Goal: Information Seeking & Learning: Learn about a topic

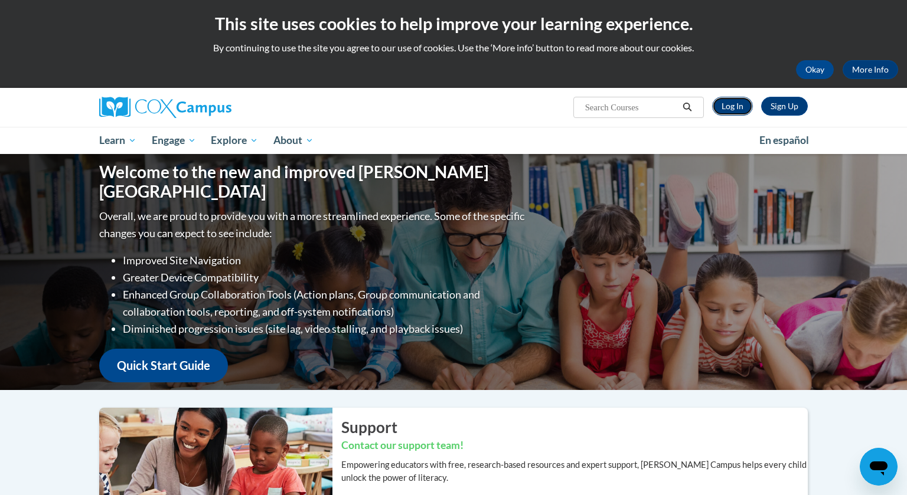
click at [728, 110] on link "Log In" at bounding box center [732, 106] width 41 height 19
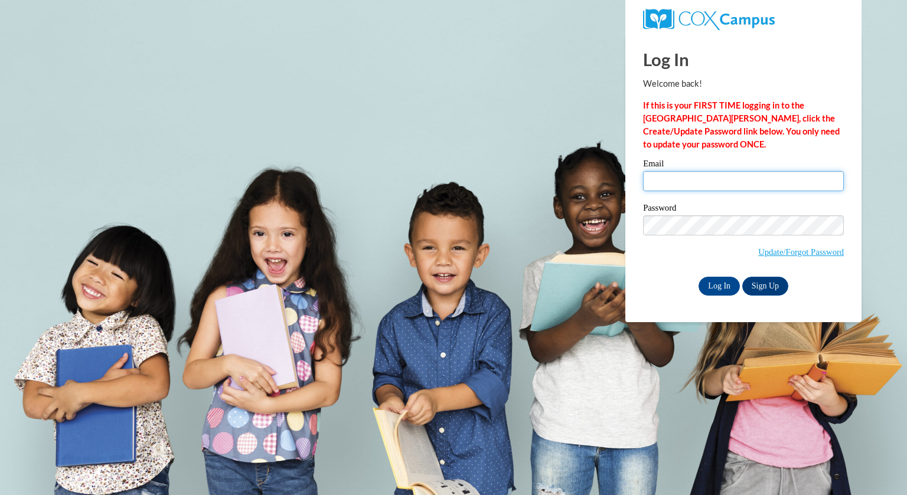
click at [685, 180] on input "Email" at bounding box center [743, 181] width 201 height 20
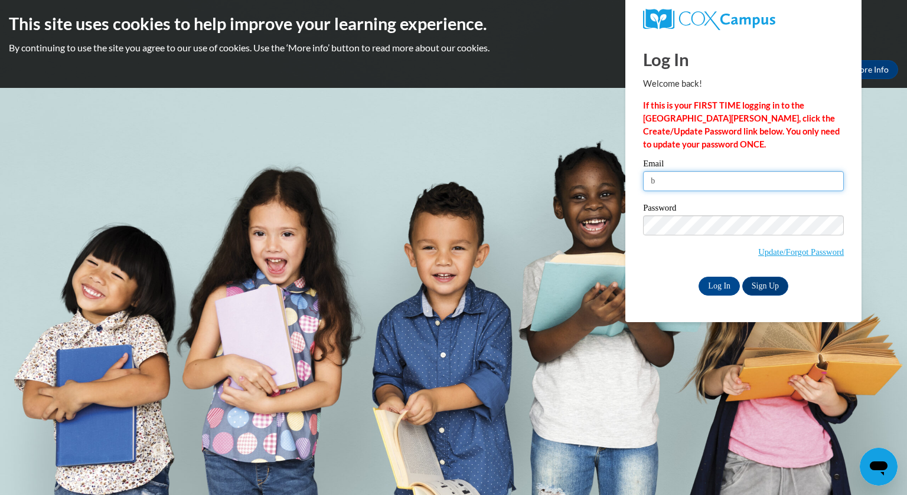
type input "brogan@whitnall.com"
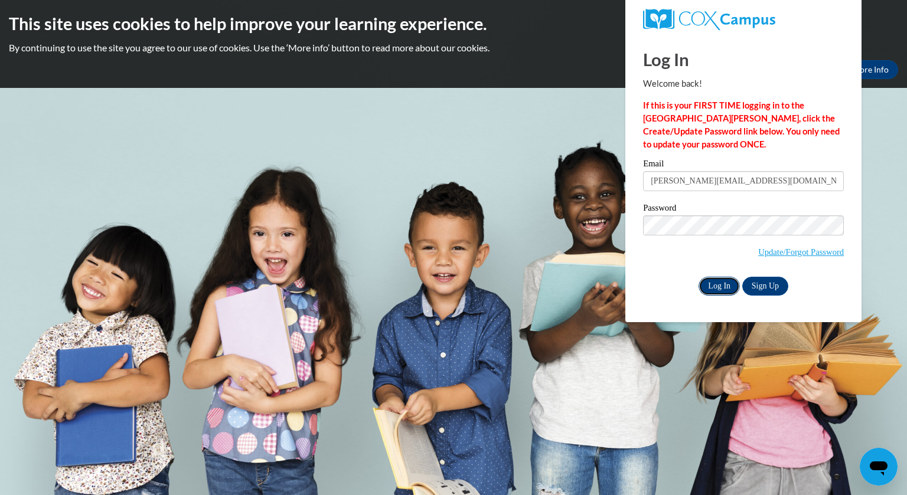
click at [720, 285] on input "Log In" at bounding box center [718, 286] width 41 height 19
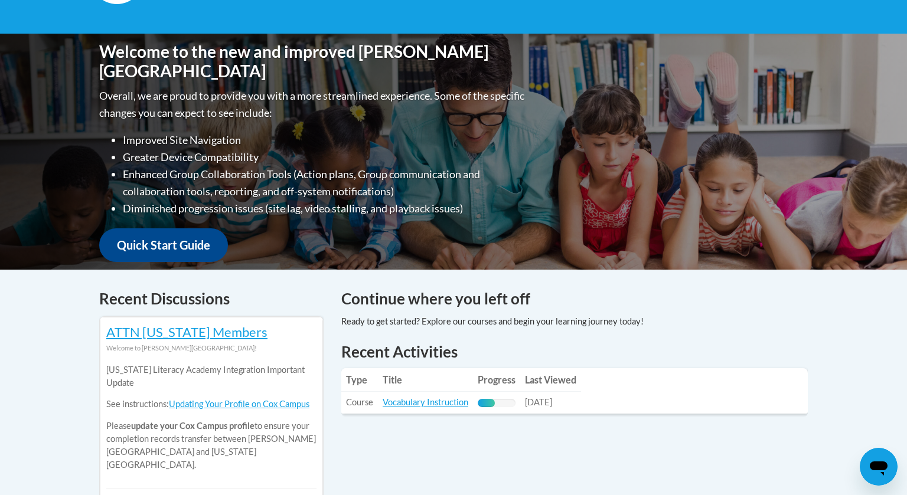
scroll to position [233, 0]
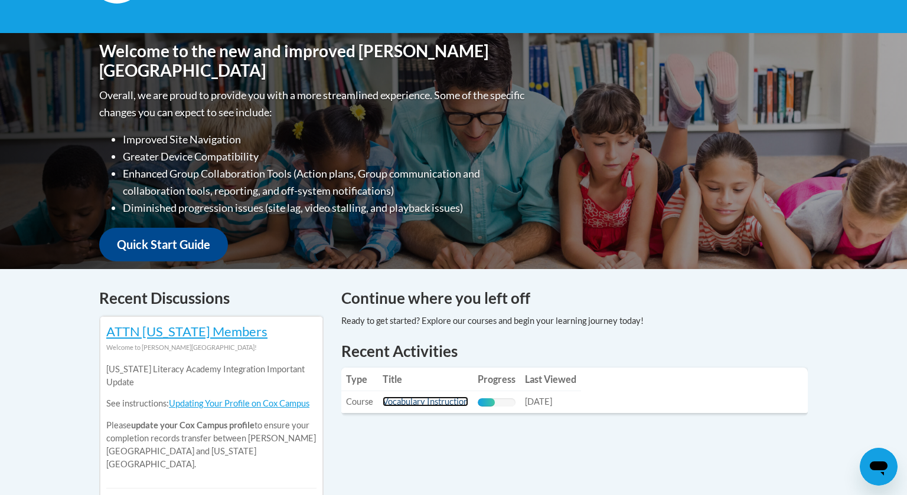
click at [439, 403] on link "Vocabulary Instruction" at bounding box center [426, 402] width 86 height 10
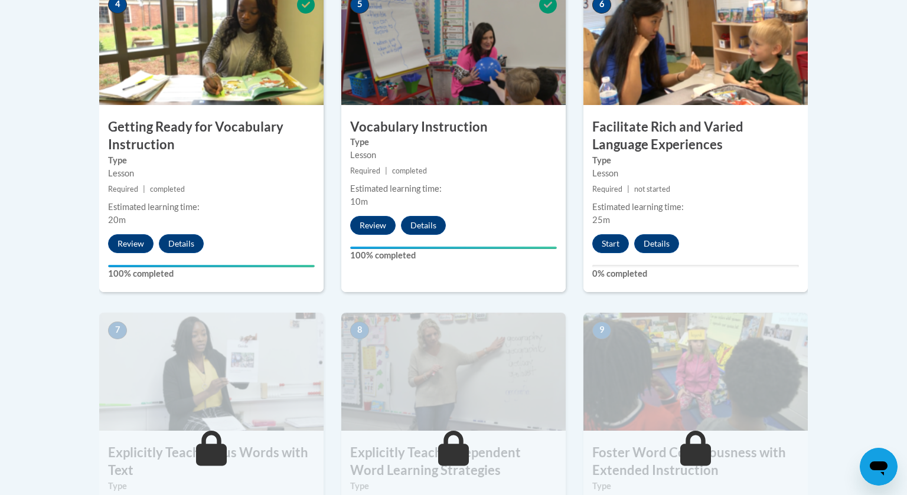
scroll to position [731, 0]
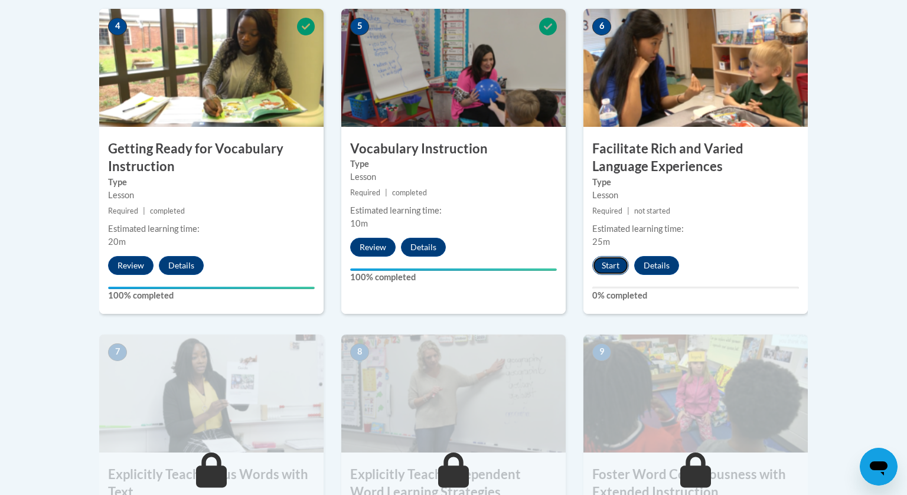
click at [610, 267] on button "Start" at bounding box center [610, 265] width 37 height 19
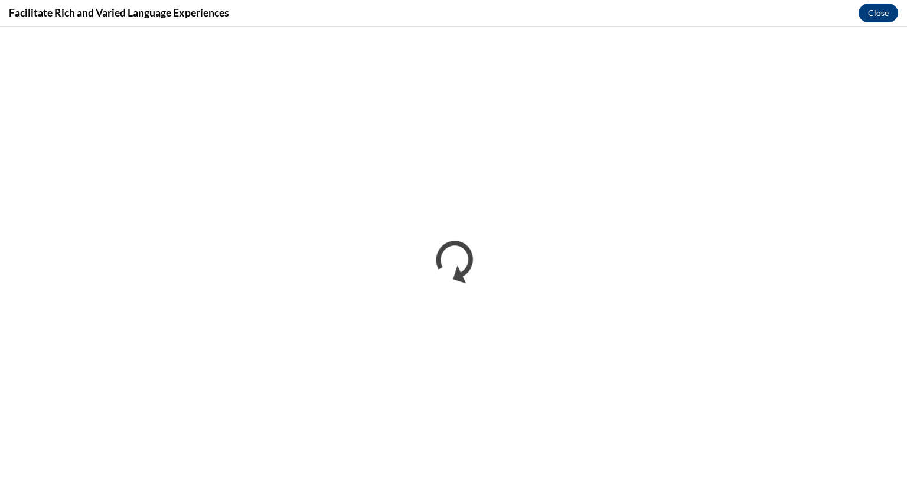
scroll to position [0, 0]
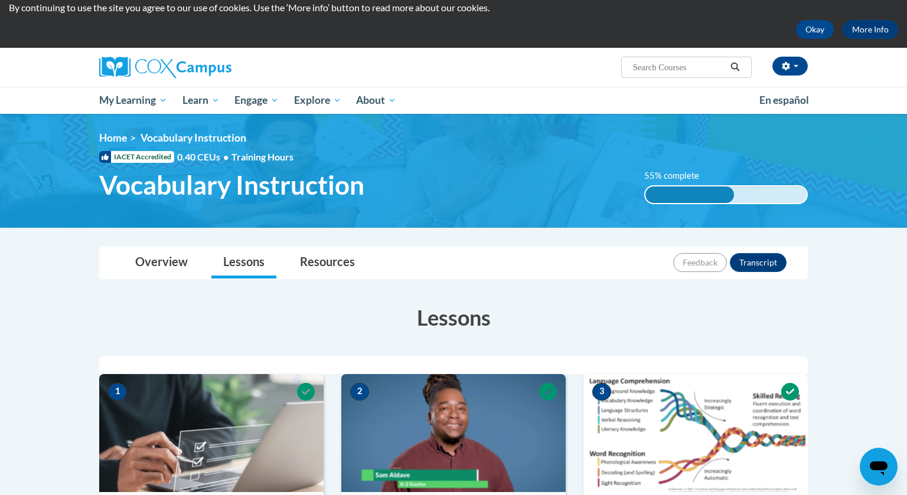
scroll to position [35, 0]
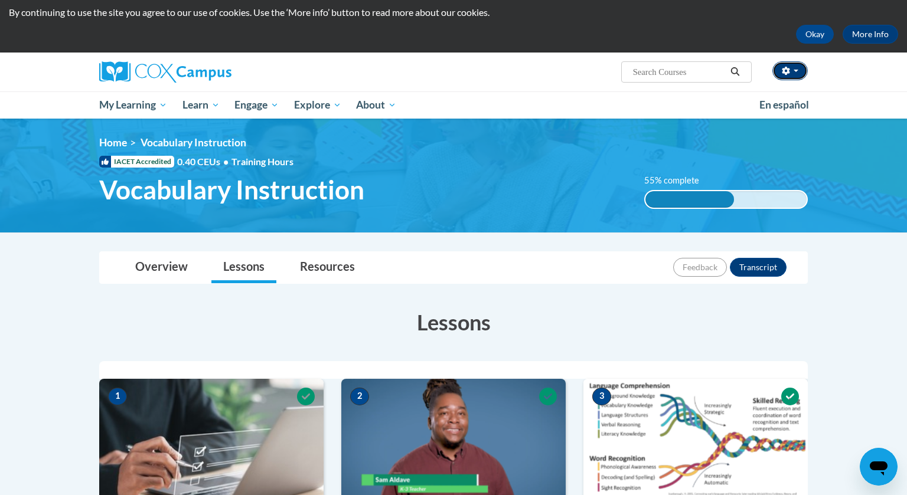
click at [796, 71] on button "button" at bounding box center [789, 70] width 35 height 19
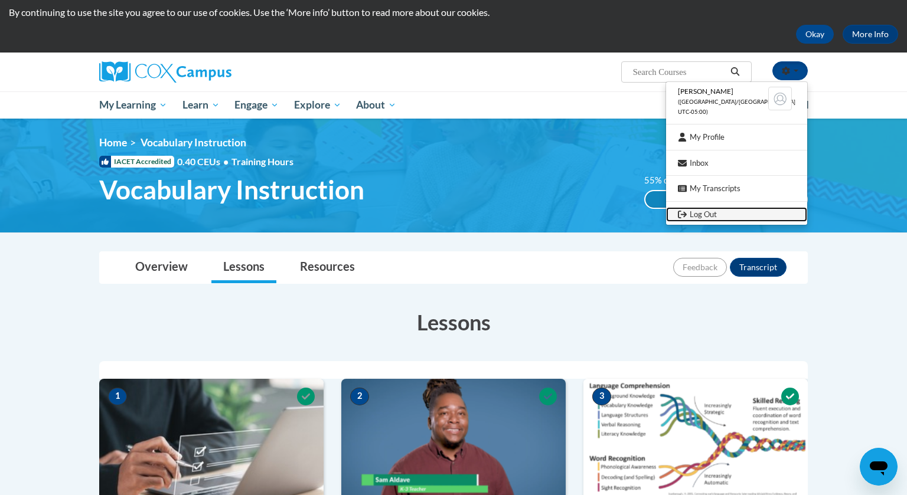
click at [728, 217] on link "Log Out" at bounding box center [736, 214] width 141 height 15
